Goal: Task Accomplishment & Management: Manage account settings

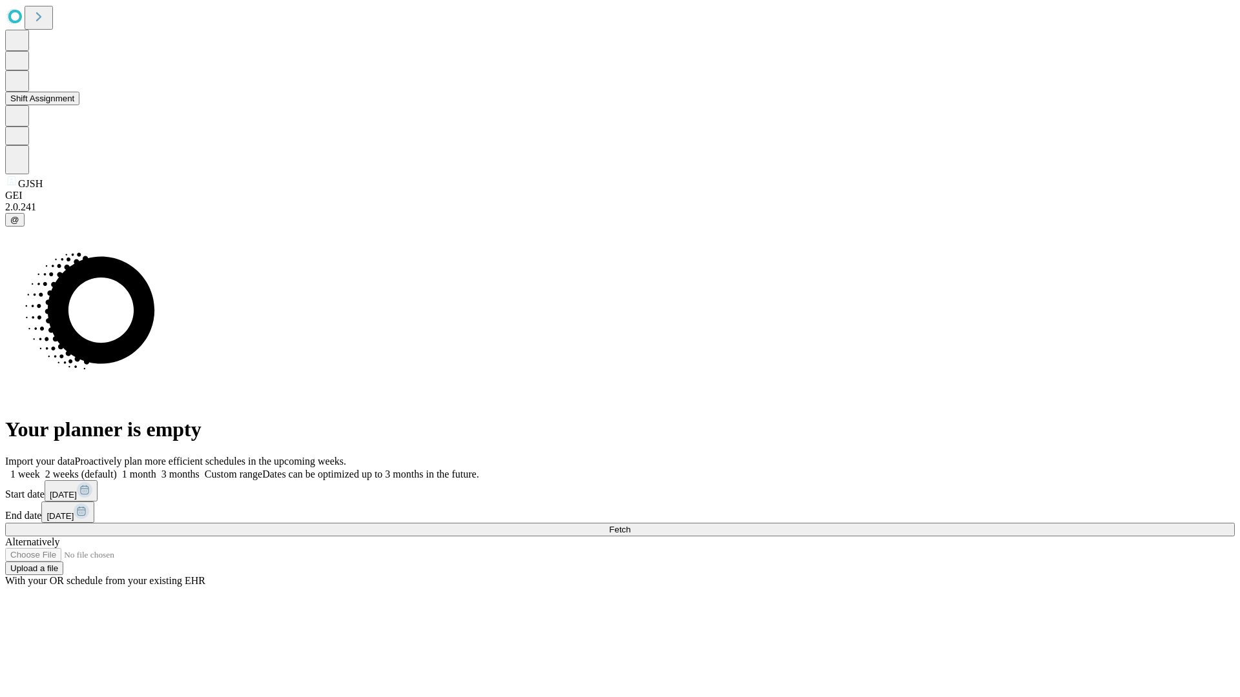
click at [79, 105] on button "Shift Assignment" at bounding box center [42, 99] width 74 height 14
